Goal: Task Accomplishment & Management: Manage account settings

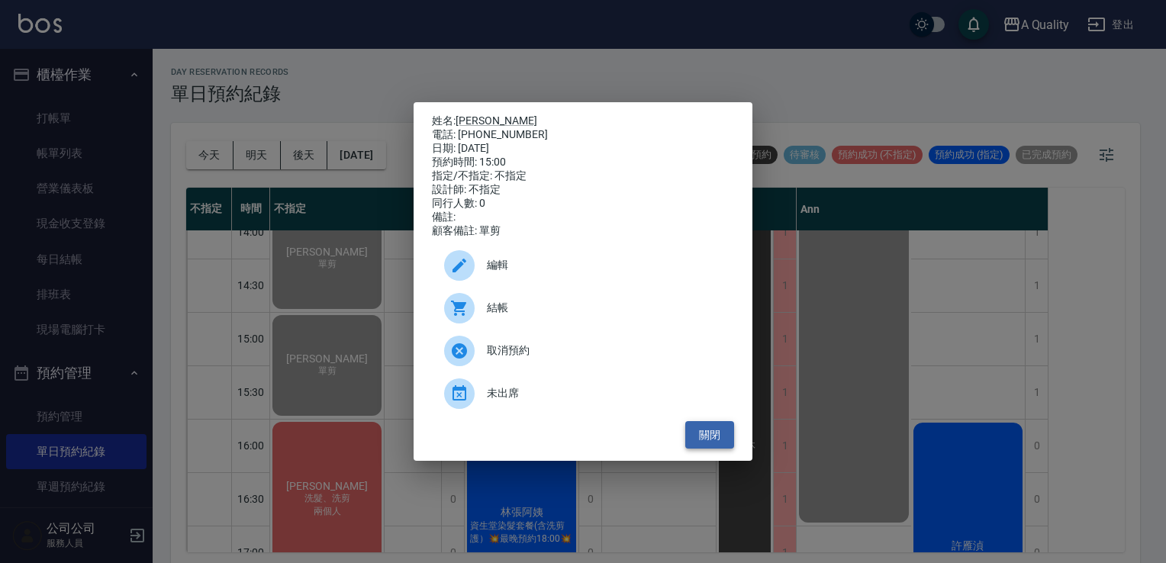
click at [722, 443] on button "關閉" at bounding box center [709, 435] width 49 height 28
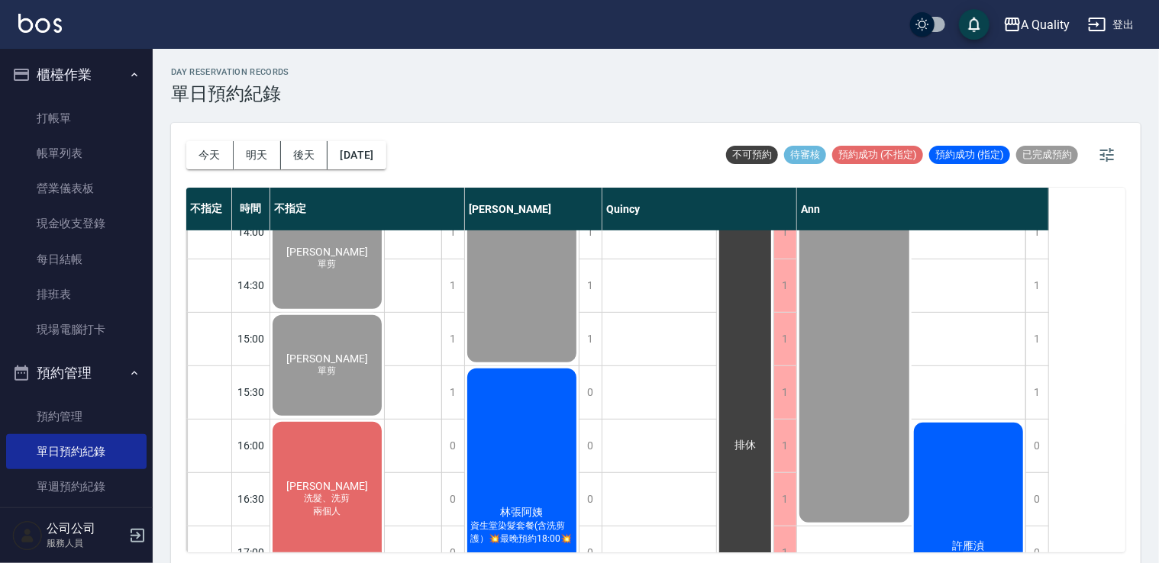
scroll to position [498, 0]
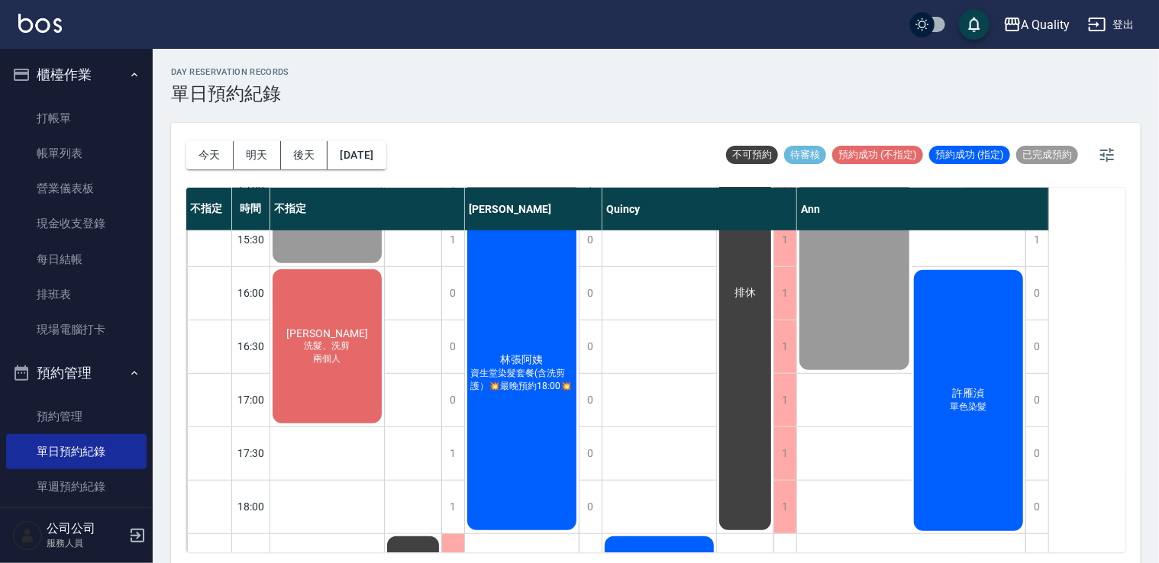
click at [340, 118] on span "單色染髮" at bounding box center [327, 111] width 24 height 13
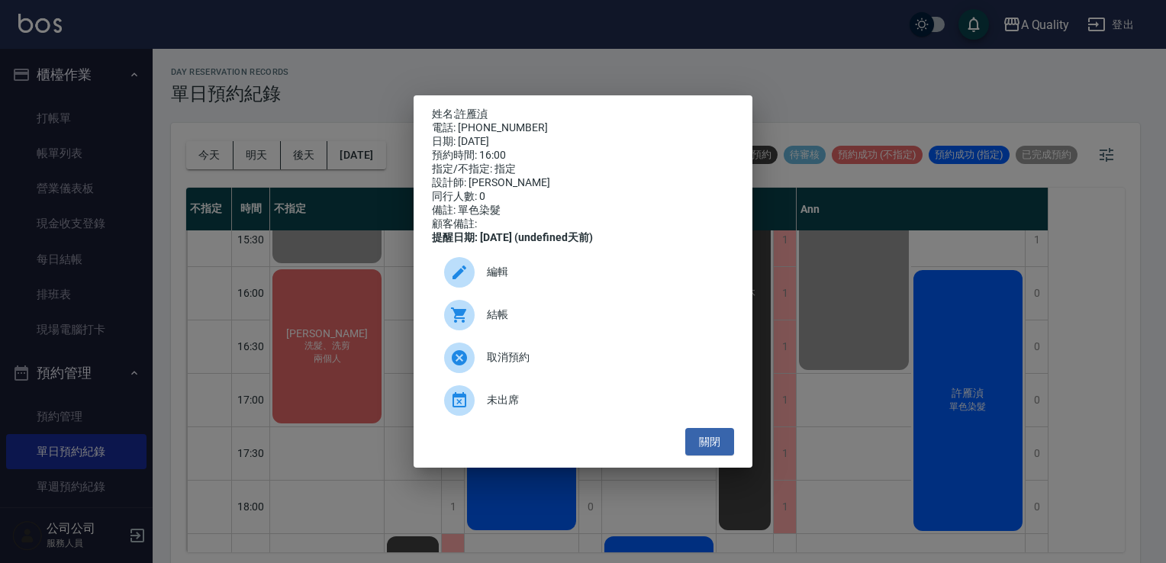
click at [509, 280] on span "編輯" at bounding box center [604, 272] width 235 height 16
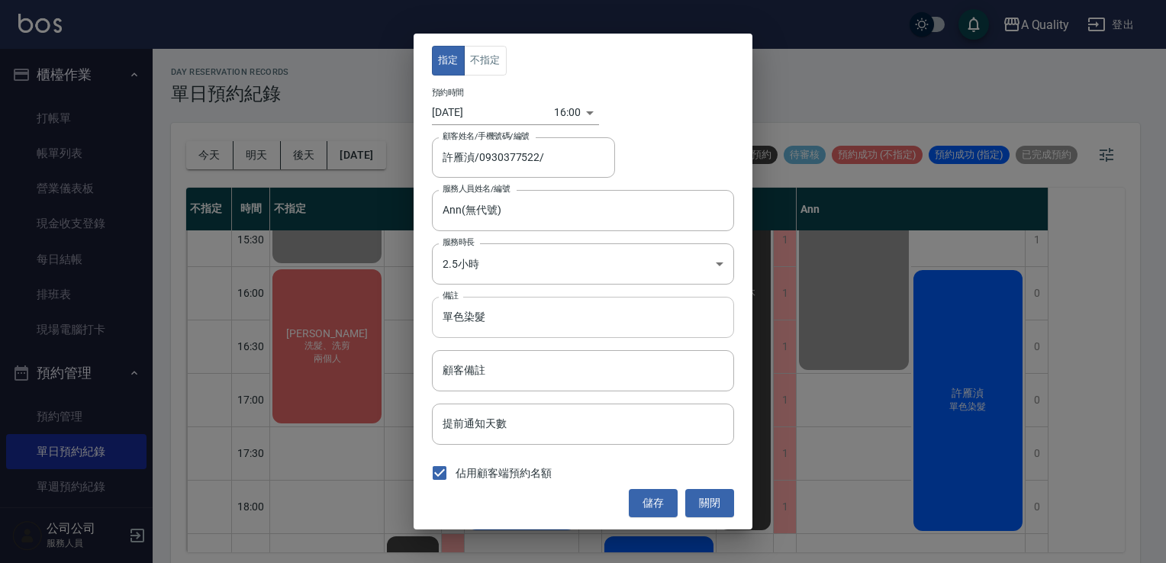
click at [532, 318] on input "單色染髮" at bounding box center [583, 317] width 302 height 41
type input "單色染髮 兒C"
drag, startPoint x: 667, startPoint y: 497, endPoint x: 657, endPoint y: 496, distance: 10.0
click at [665, 497] on button "儲存" at bounding box center [653, 503] width 49 height 28
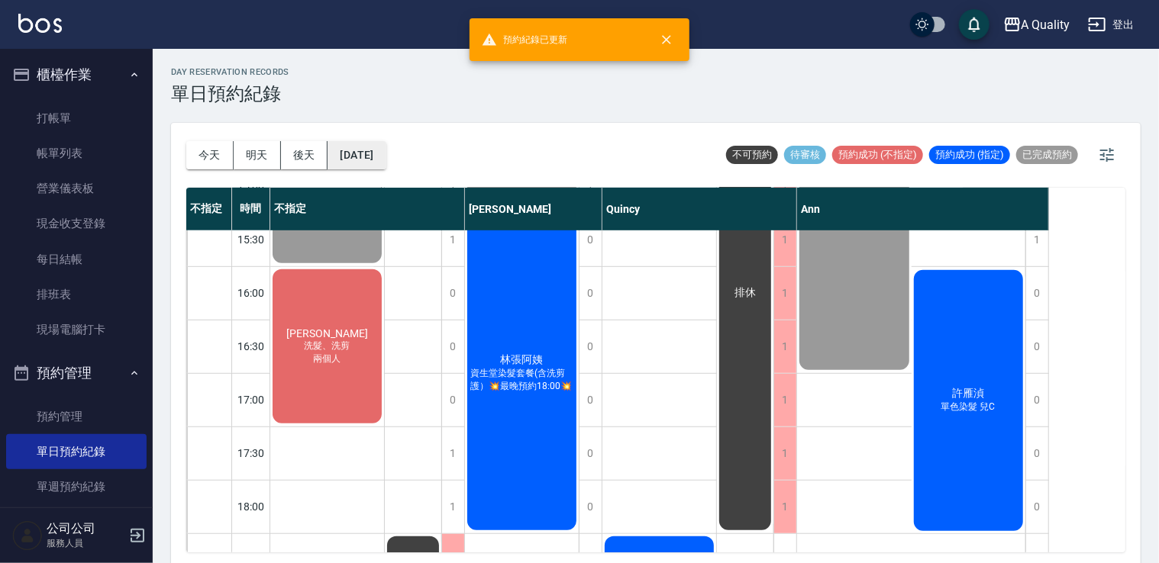
click at [366, 156] on button "[DATE]" at bounding box center [356, 155] width 58 height 28
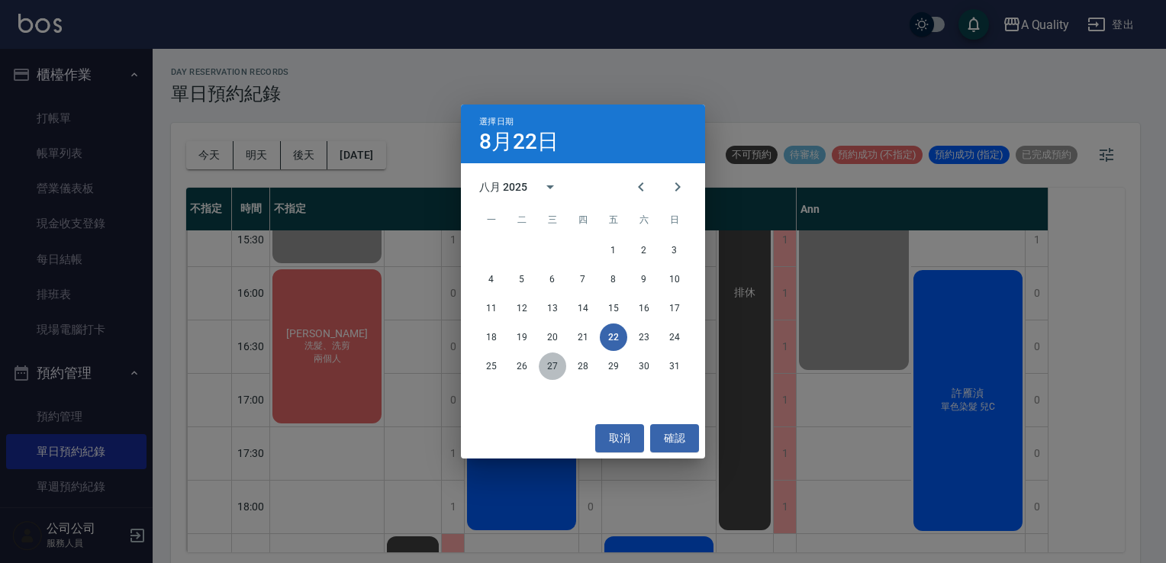
click at [562, 368] on button "27" at bounding box center [552, 366] width 27 height 27
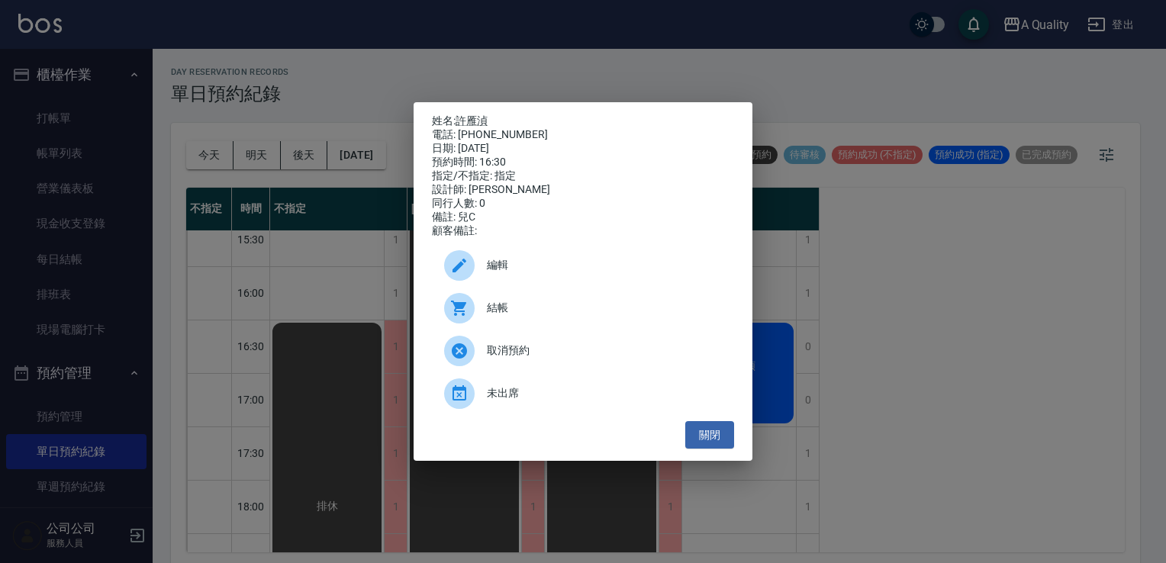
click at [513, 368] on div "取消預約" at bounding box center [583, 351] width 302 height 43
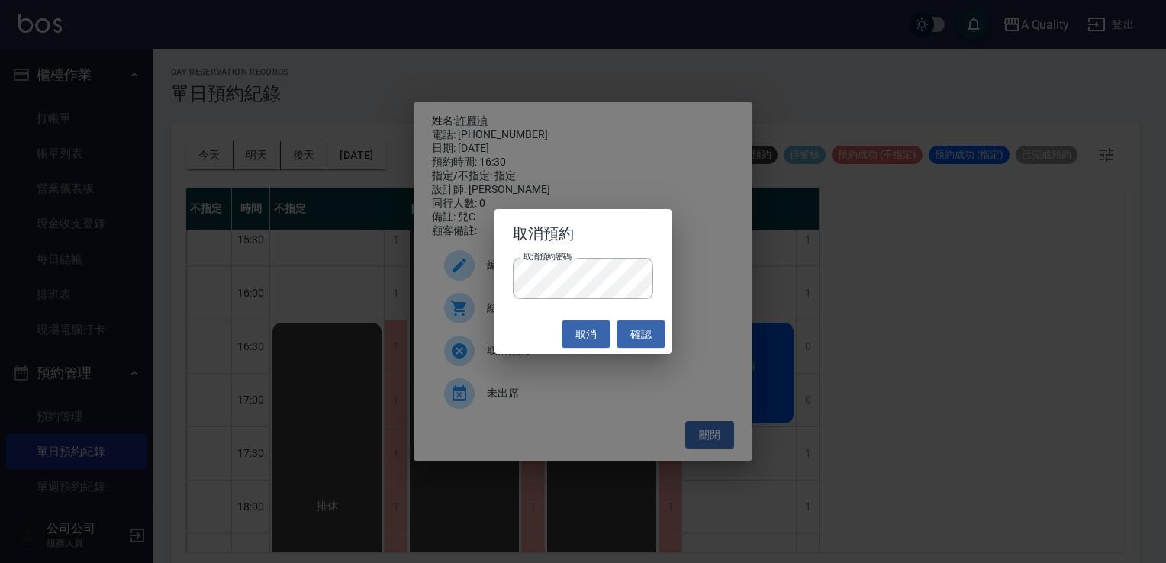
click at [592, 224] on h2 "取消預約" at bounding box center [584, 233] width 178 height 49
click at [595, 349] on div "取消 確認" at bounding box center [584, 334] width 178 height 40
click at [621, 340] on button "確認" at bounding box center [641, 335] width 49 height 28
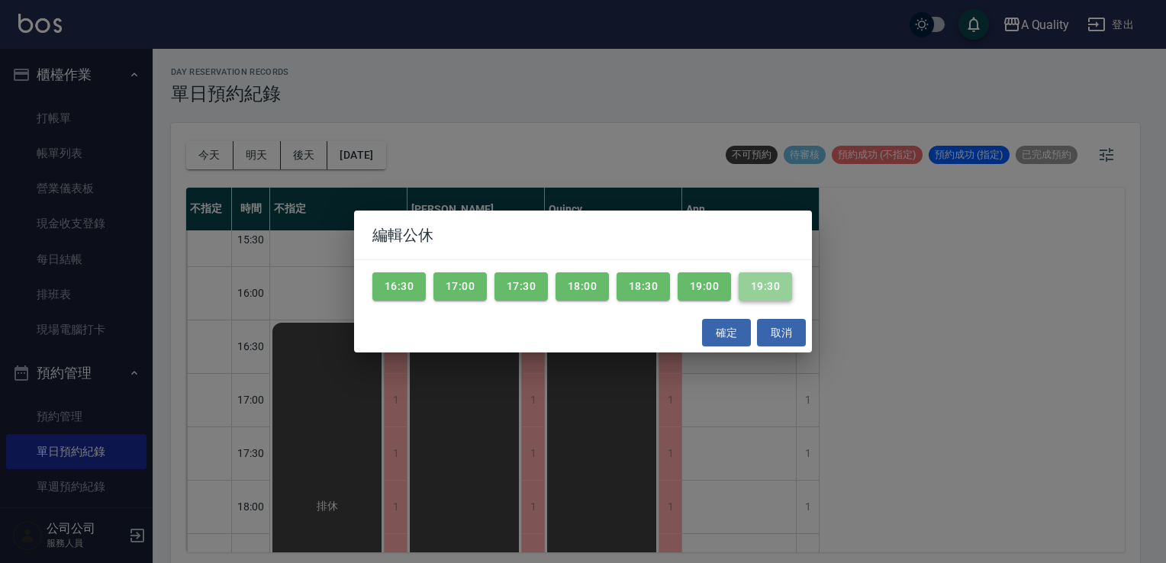
click at [759, 282] on button "19:30" at bounding box center [765, 286] width 53 height 28
drag, startPoint x: 679, startPoint y: 289, endPoint x: 620, endPoint y: 295, distance: 59.8
click at [678, 289] on button "19:00" at bounding box center [704, 286] width 53 height 28
drag, startPoint x: 580, startPoint y: 294, endPoint x: 527, endPoint y: 292, distance: 52.7
click at [579, 294] on button "18:00" at bounding box center [582, 286] width 53 height 28
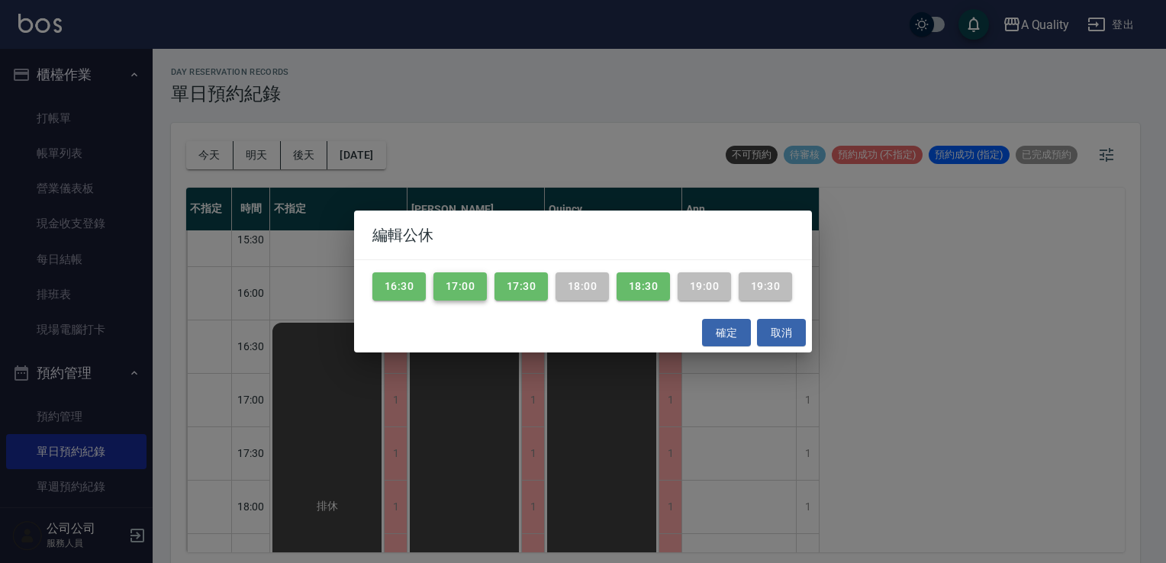
drag, startPoint x: 521, startPoint y: 290, endPoint x: 463, endPoint y: 289, distance: 58.0
click at [519, 290] on button "17:30" at bounding box center [521, 286] width 53 height 28
drag, startPoint x: 463, startPoint y: 289, endPoint x: 432, endPoint y: 285, distance: 31.4
click at [461, 289] on button "17:00" at bounding box center [460, 286] width 53 height 28
click at [405, 284] on button "16:30" at bounding box center [398, 286] width 53 height 28
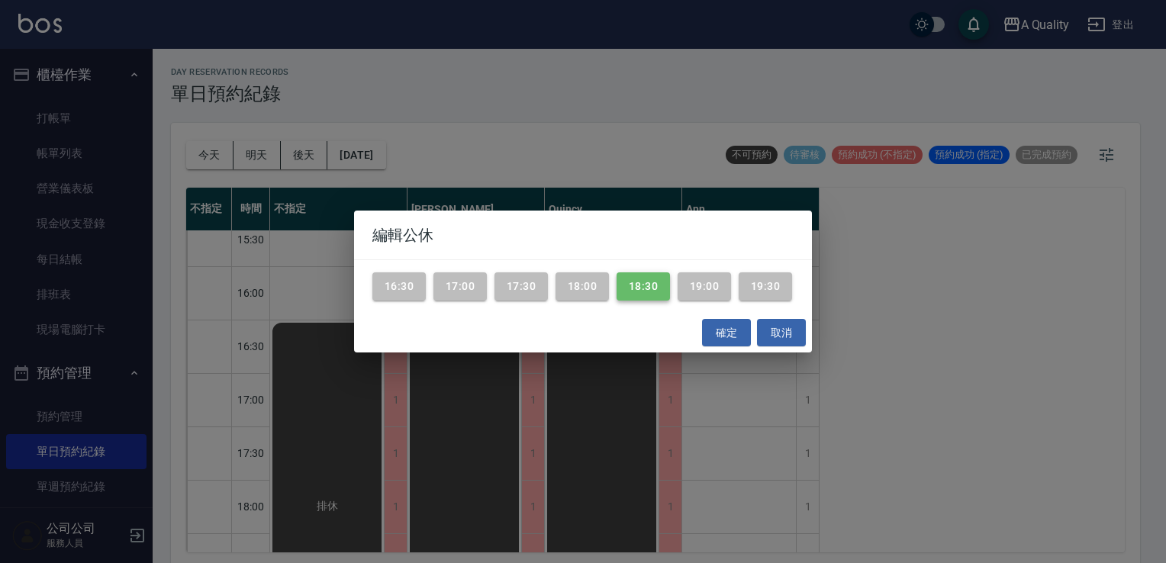
click at [650, 279] on button "18:30" at bounding box center [643, 286] width 53 height 28
drag, startPoint x: 730, startPoint y: 328, endPoint x: 720, endPoint y: 340, distance: 15.1
click at [728, 328] on button "確定" at bounding box center [726, 333] width 49 height 28
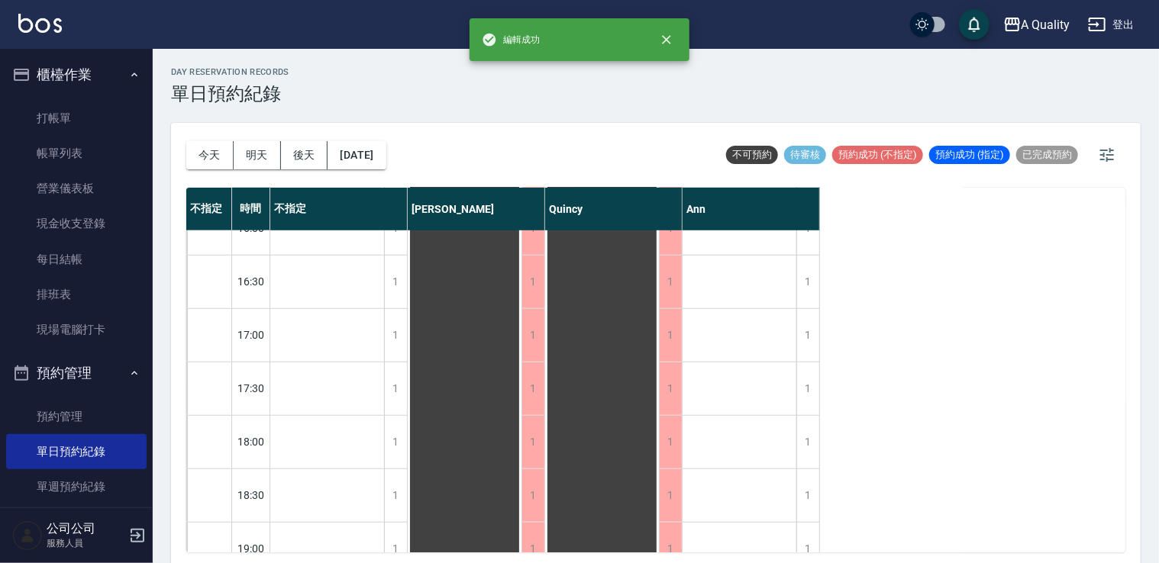
scroll to position [498, 0]
drag, startPoint x: 205, startPoint y: 153, endPoint x: 201, endPoint y: 143, distance: 10.9
click at [201, 147] on button "今天" at bounding box center [209, 155] width 47 height 28
